Goal: Task Accomplishment & Management: Manage account settings

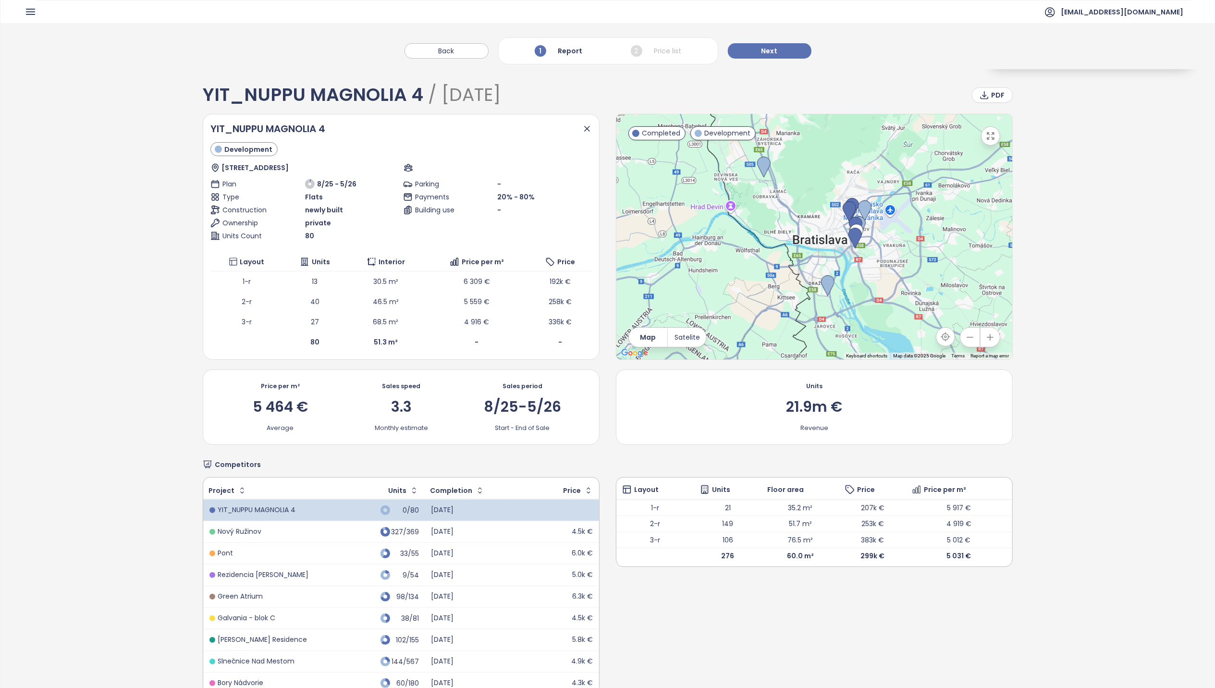
click at [29, 10] on icon "button" at bounding box center [31, 12] width 12 height 12
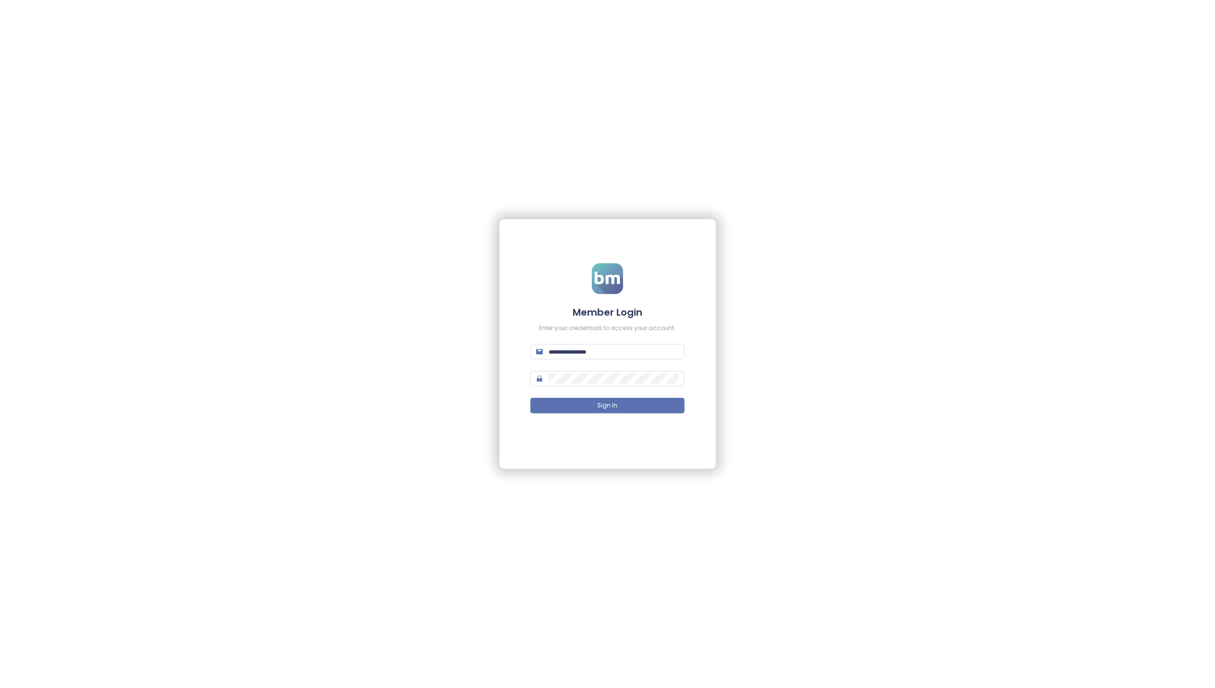
type input "**********"
